Goal: Book appointment/travel/reservation

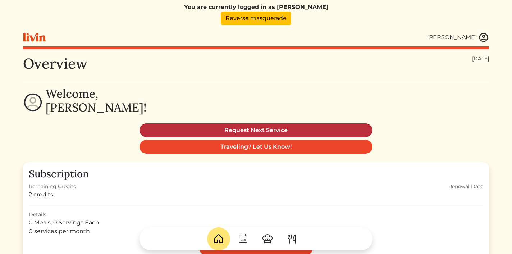
click at [304, 131] on link "Request Next Service" at bounding box center [256, 130] width 233 height 14
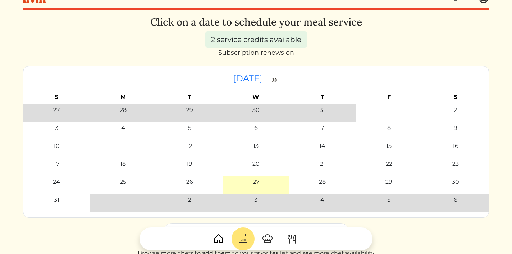
scroll to position [41, 0]
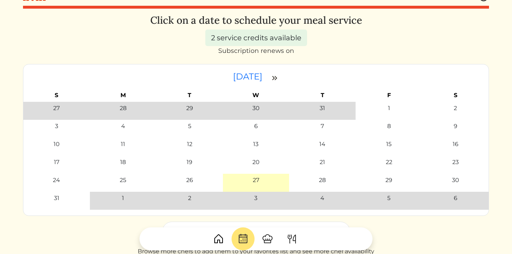
click at [279, 78] on img at bounding box center [274, 78] width 9 height 9
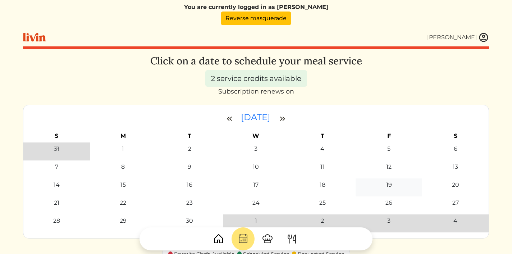
click at [389, 185] on div "19" at bounding box center [389, 185] width 6 height 9
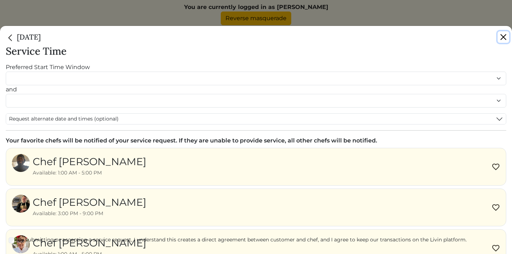
click at [498, 35] on button "Close" at bounding box center [504, 37] width 12 height 12
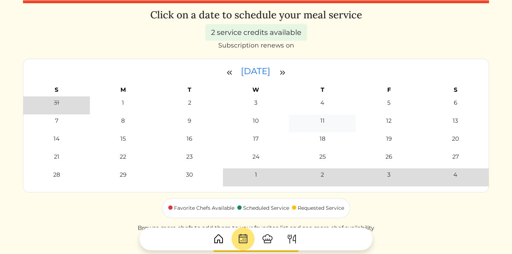
scroll to position [40, 0]
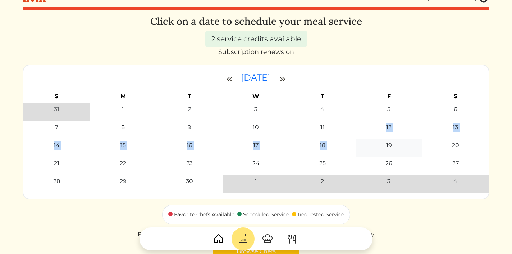
drag, startPoint x: 326, startPoint y: 127, endPoint x: 377, endPoint y: 153, distance: 57.4
click at [377, 152] on tbody "31 1 2 3 4 5 6 7 8 9 10 11 12 13" at bounding box center [255, 148] width 465 height 90
click at [398, 145] on div "19" at bounding box center [389, 145] width 62 height 9
click at [327, 132] on td "11" at bounding box center [322, 130] width 67 height 18
click at [324, 130] on div "11" at bounding box center [322, 127] width 4 height 9
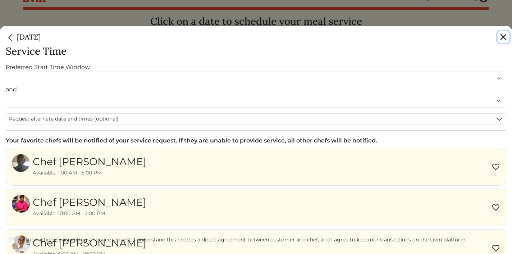
click at [504, 39] on button "Close" at bounding box center [504, 37] width 12 height 12
